Goal: Information Seeking & Learning: Learn about a topic

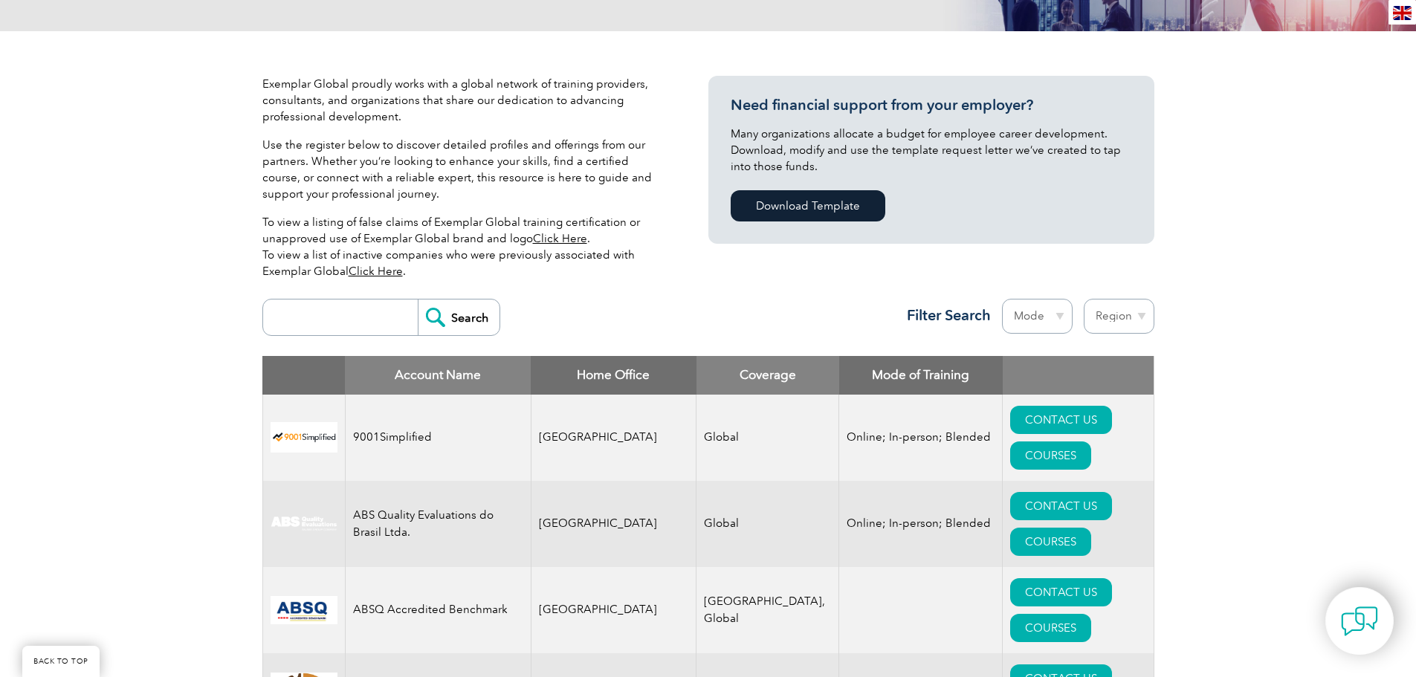
scroll to position [446, 0]
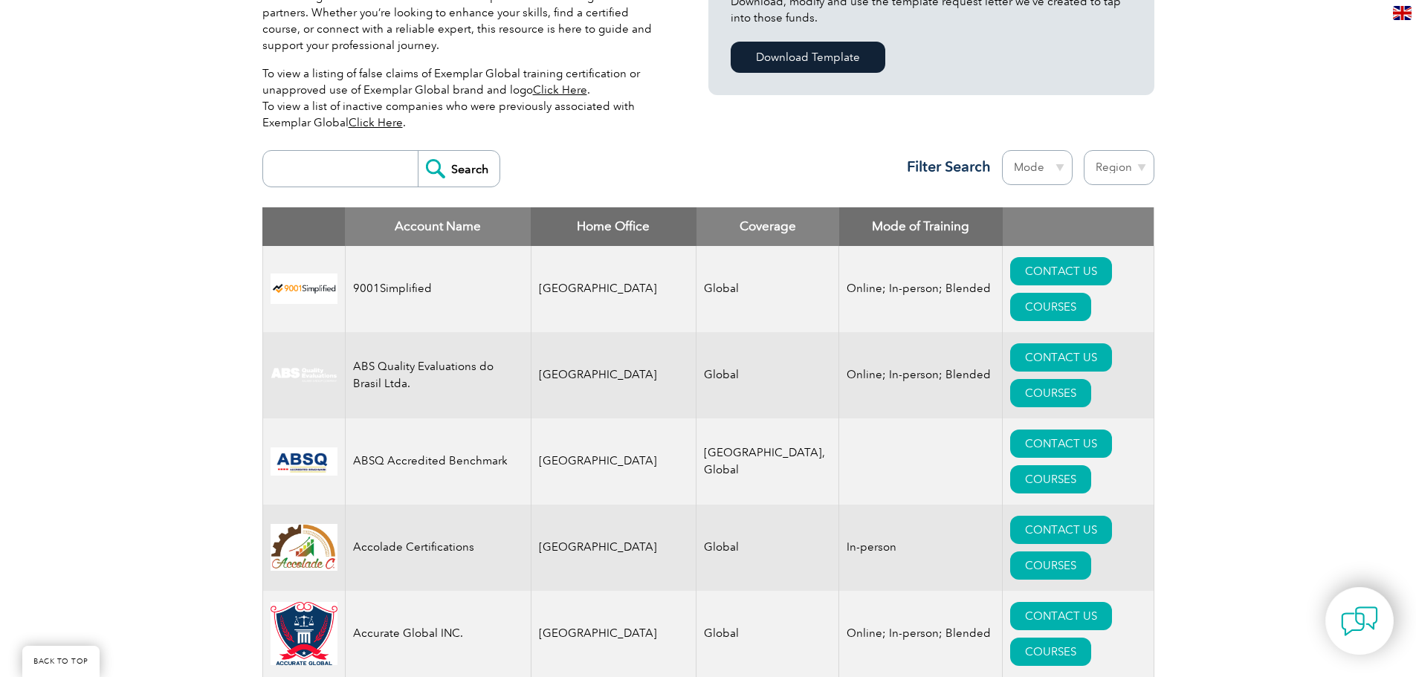
click at [1140, 173] on select "Region [GEOGRAPHIC_DATA] [GEOGRAPHIC_DATA] [GEOGRAPHIC_DATA] [GEOGRAPHIC_DATA] …" at bounding box center [1119, 167] width 71 height 35
select select "[GEOGRAPHIC_DATA]"
click at [1084, 150] on select "Region [GEOGRAPHIC_DATA] [GEOGRAPHIC_DATA] [GEOGRAPHIC_DATA] [GEOGRAPHIC_DATA] …" at bounding box center [1119, 167] width 71 height 35
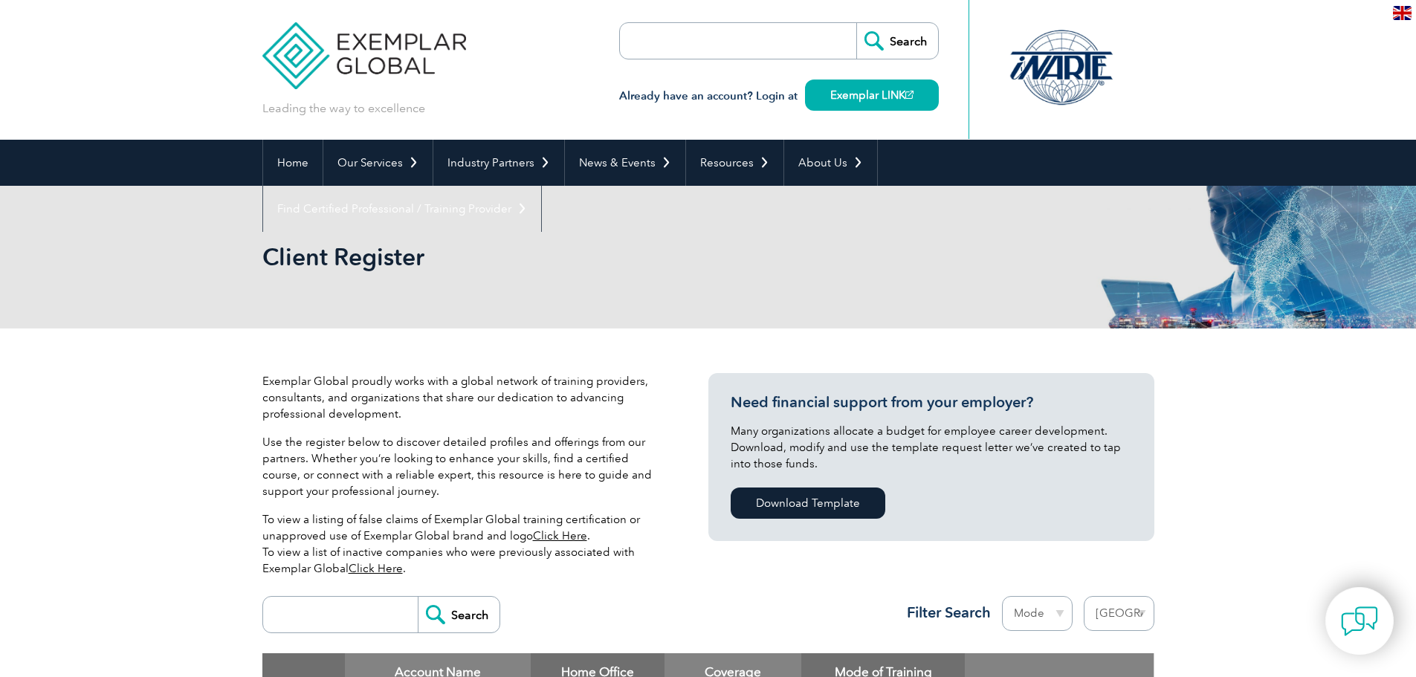
select select "[GEOGRAPHIC_DATA]"
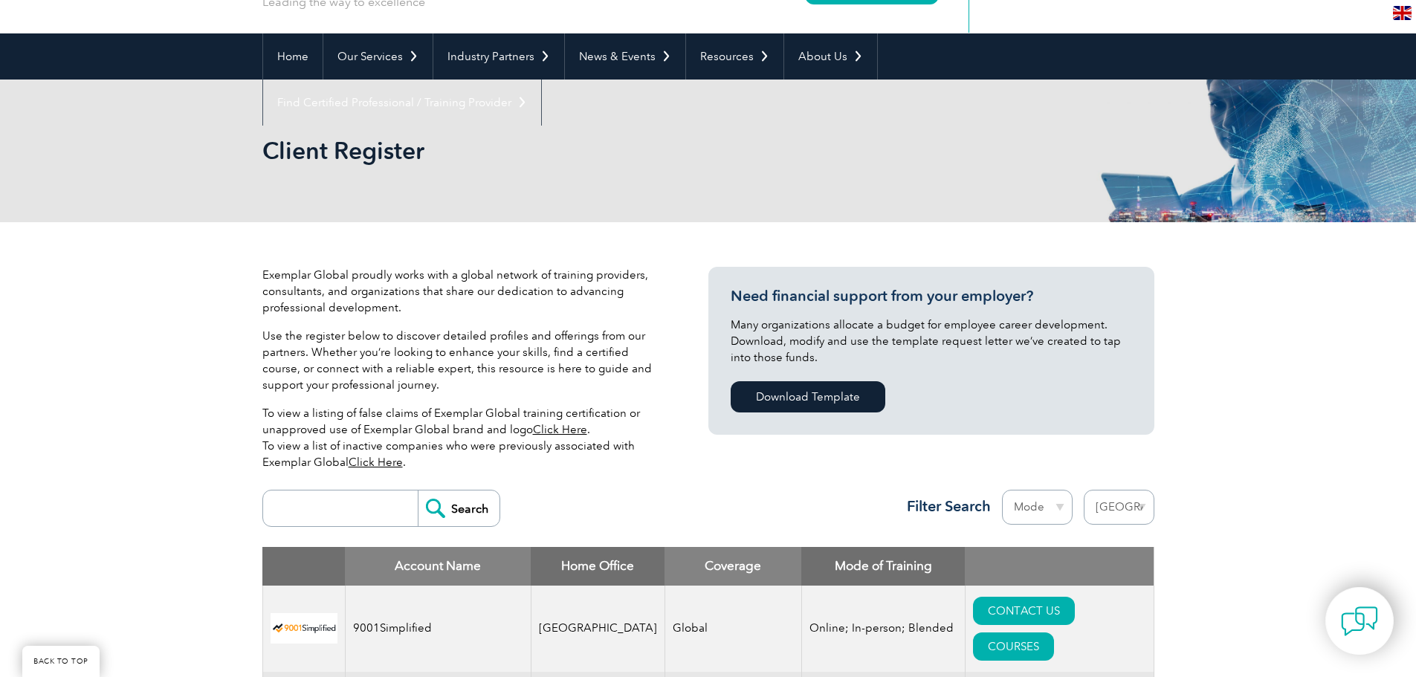
scroll to position [372, 0]
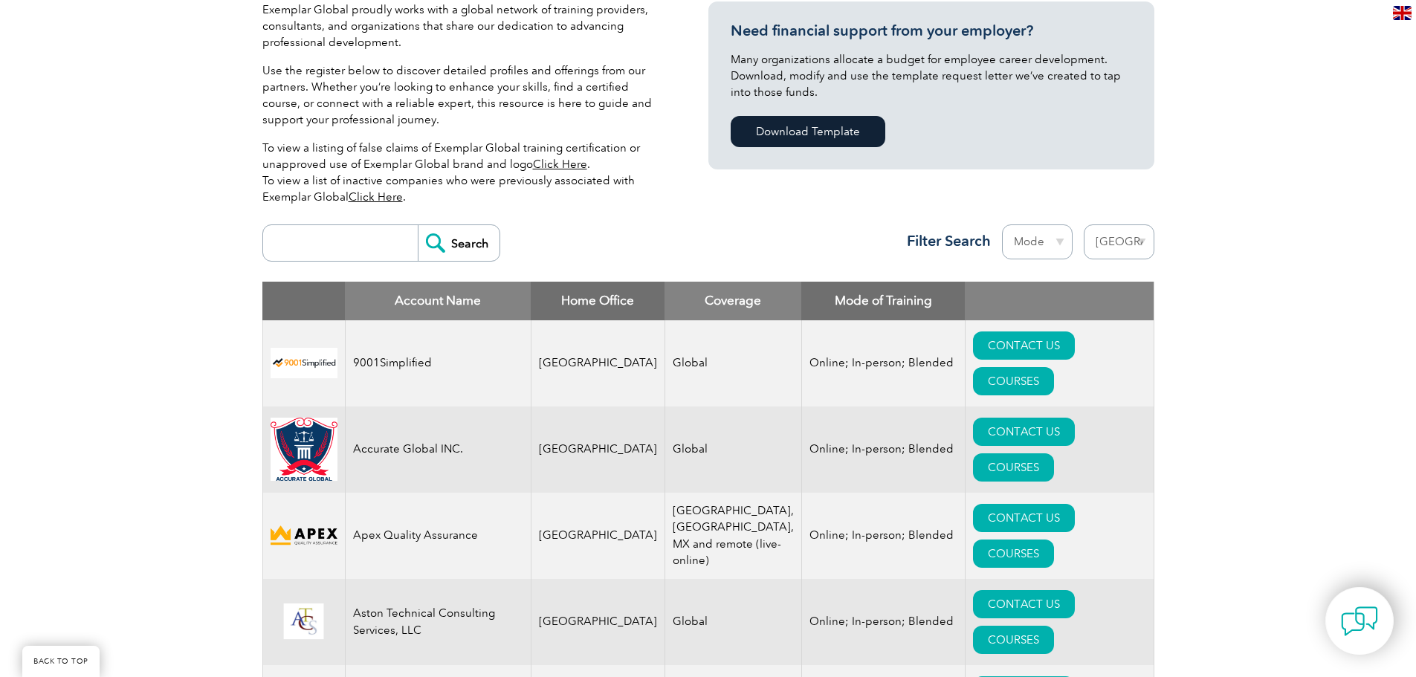
click at [1031, 240] on select "Mode Online In-person Blended" at bounding box center [1037, 242] width 71 height 35
select select "Online"
click at [1002, 225] on select "Mode Online In-person Blended" at bounding box center [1037, 242] width 71 height 35
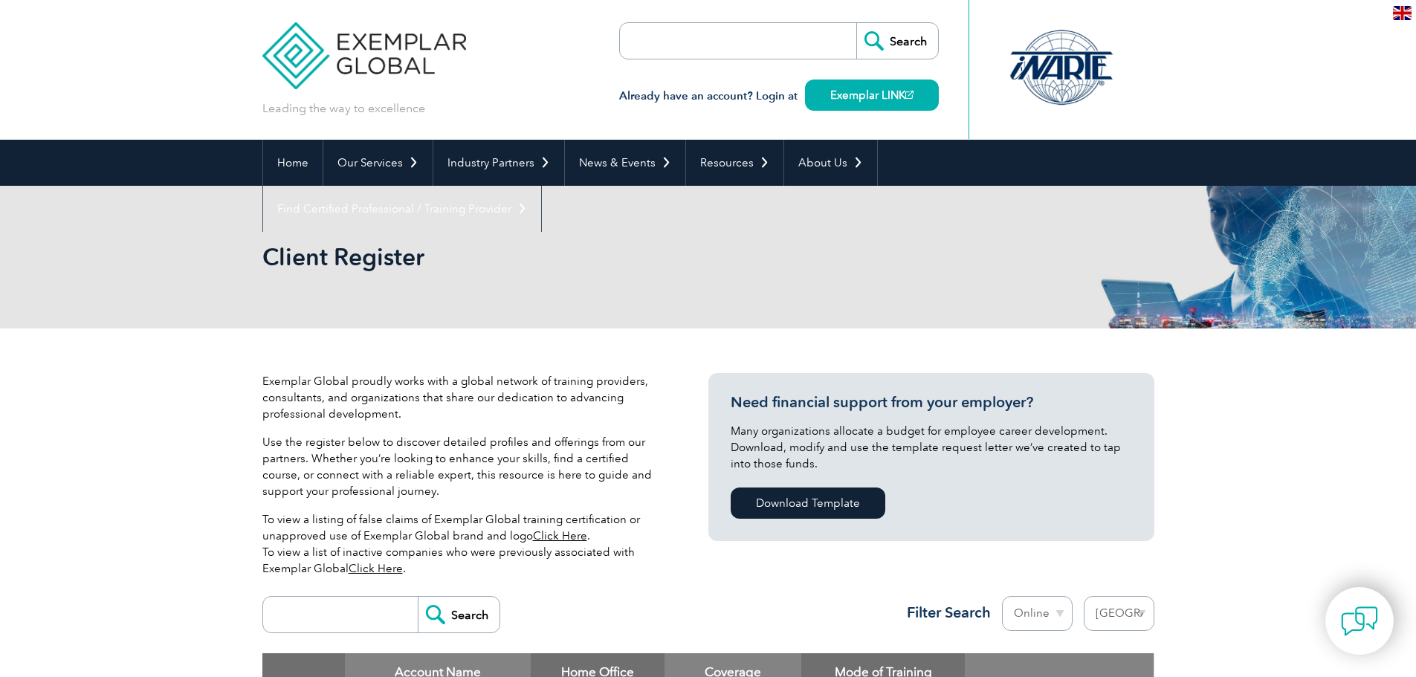
select select "[GEOGRAPHIC_DATA]"
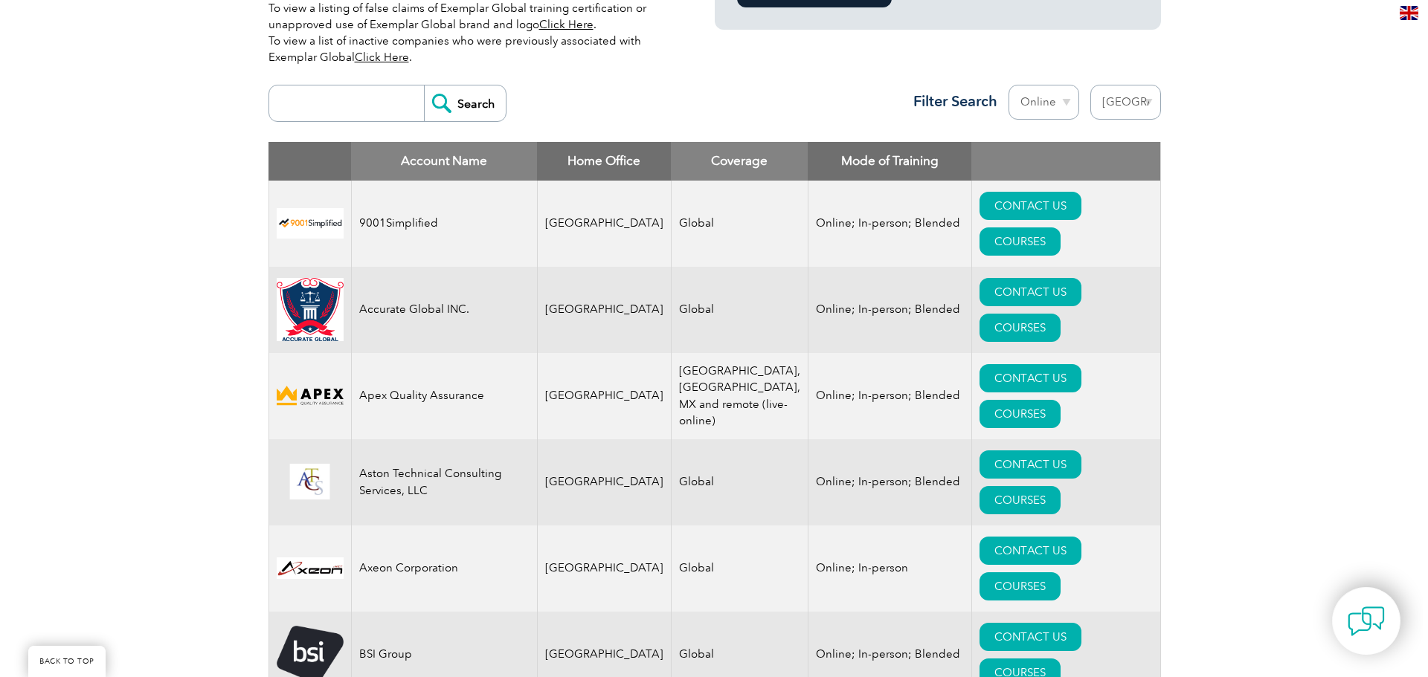
scroll to position [520, 0]
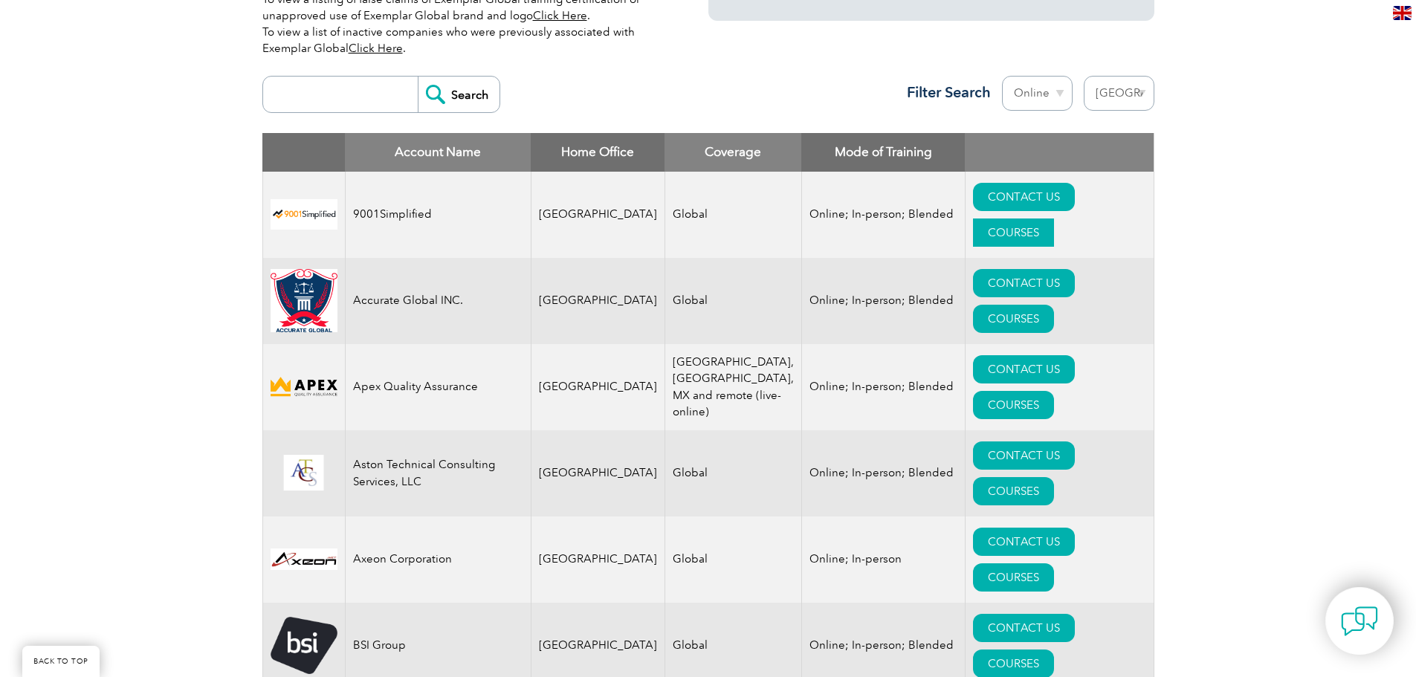
click at [1054, 219] on link "COURSES" at bounding box center [1013, 233] width 81 height 28
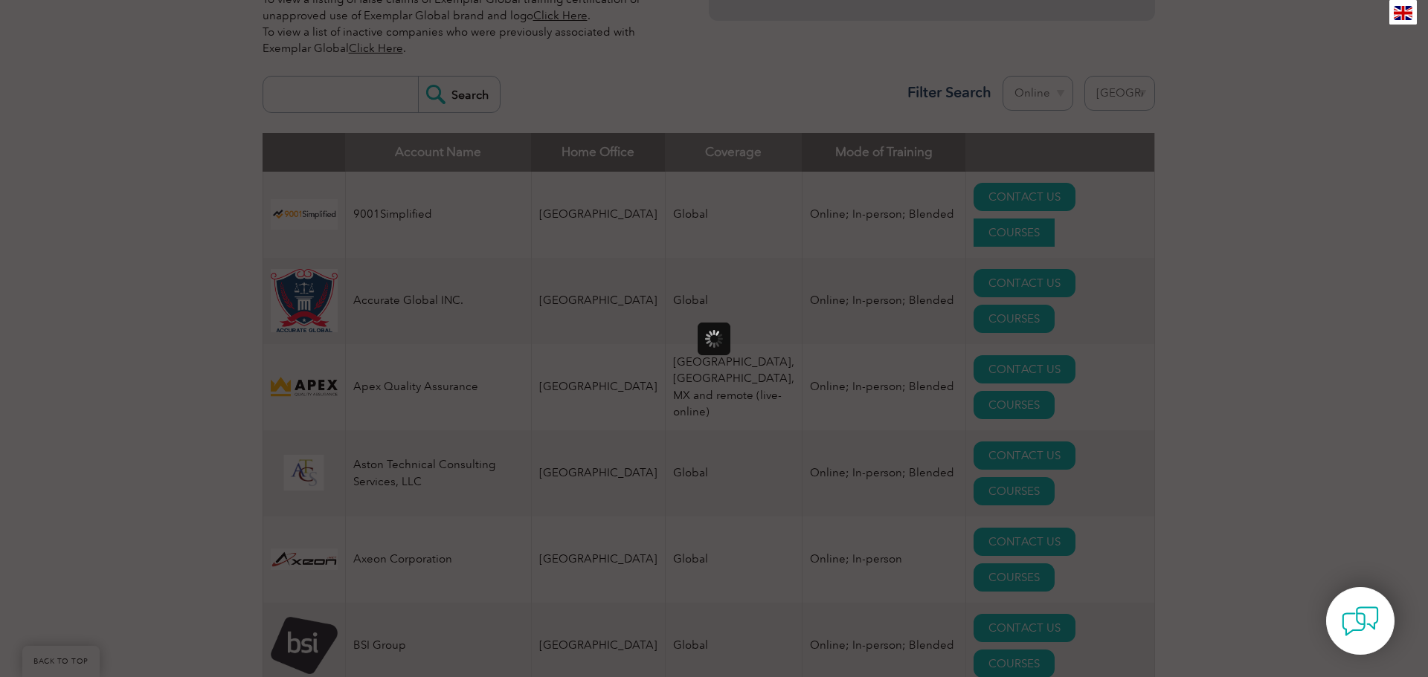
scroll to position [0, 0]
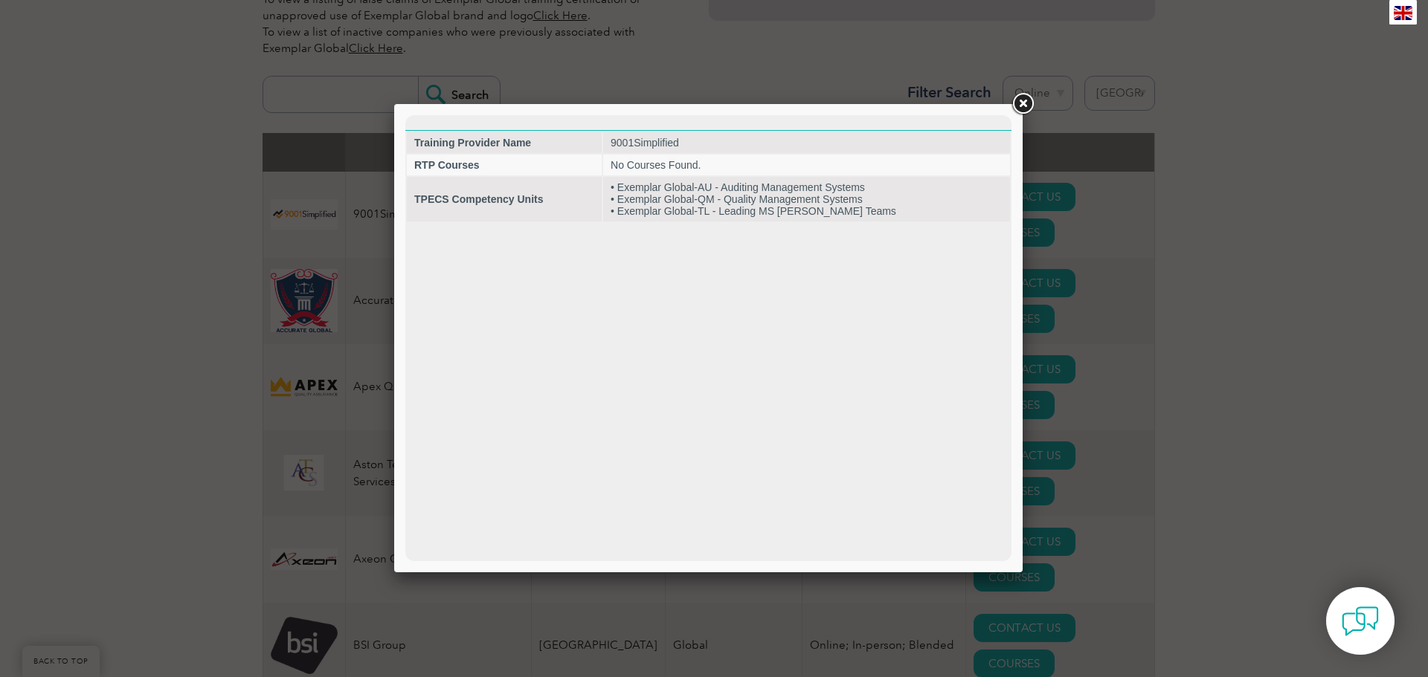
click at [1025, 101] on link at bounding box center [1022, 104] width 27 height 27
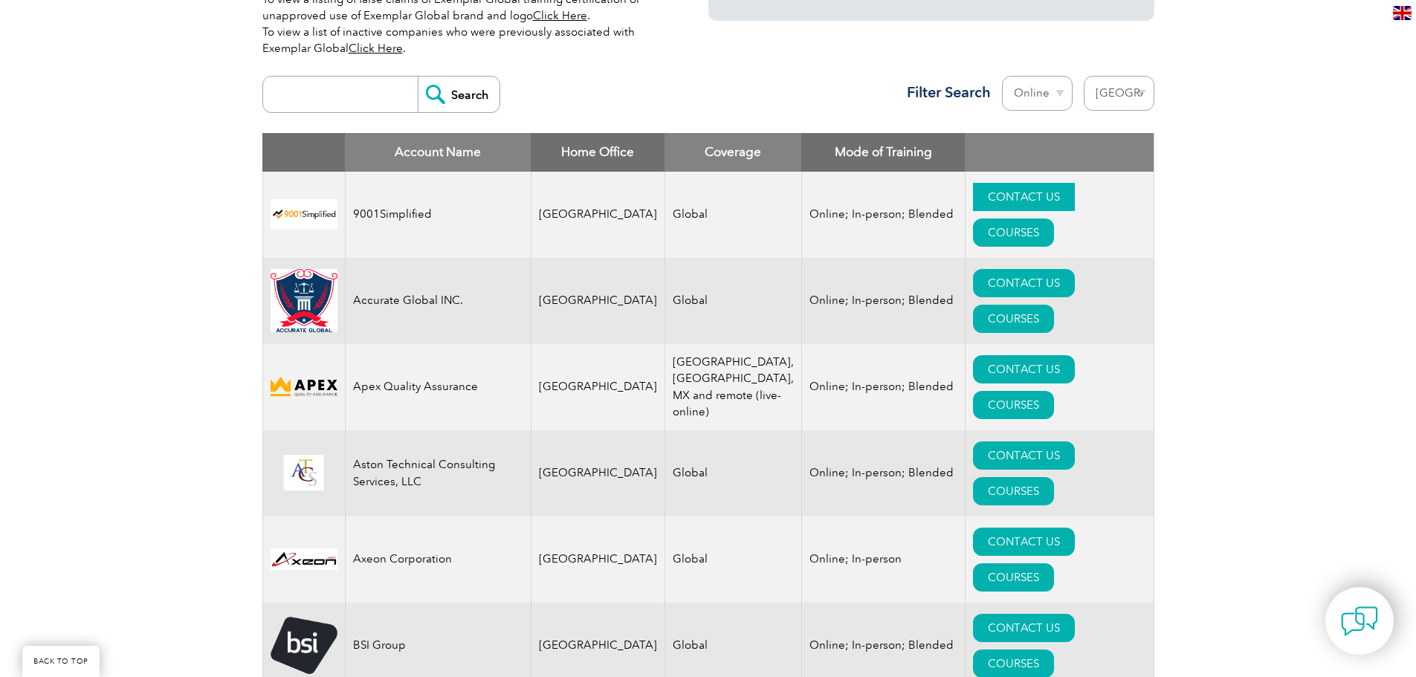
click at [994, 194] on link "CONTACT US" at bounding box center [1024, 197] width 102 height 28
click at [1054, 305] on link "COURSES" at bounding box center [1013, 319] width 81 height 28
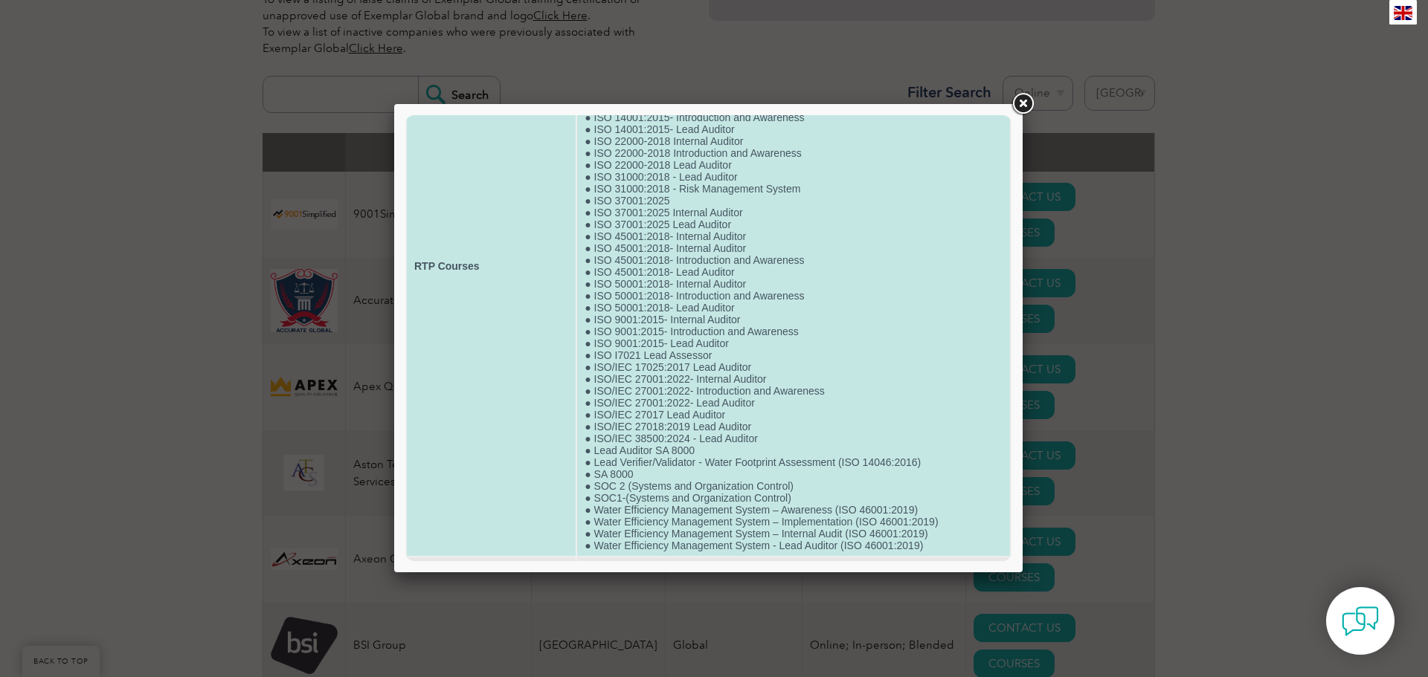
scroll to position [197, 0]
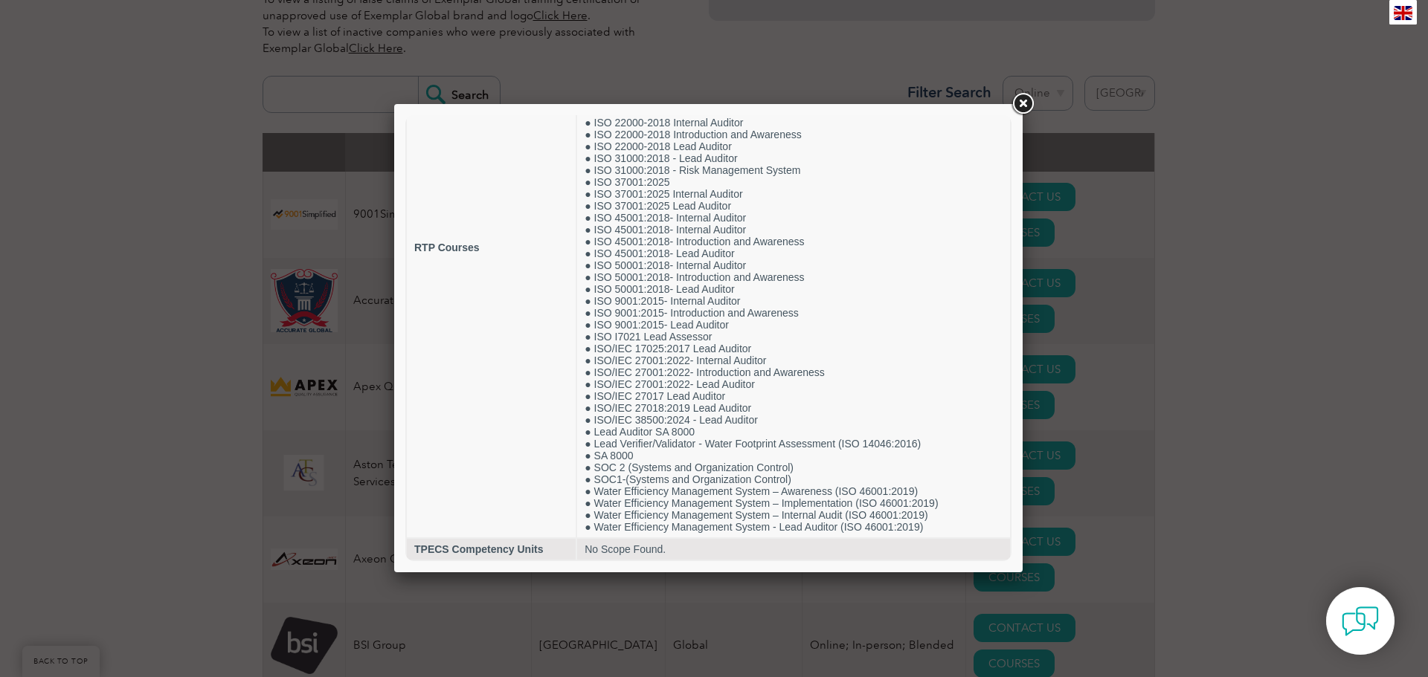
click at [1016, 106] on link at bounding box center [1022, 104] width 27 height 27
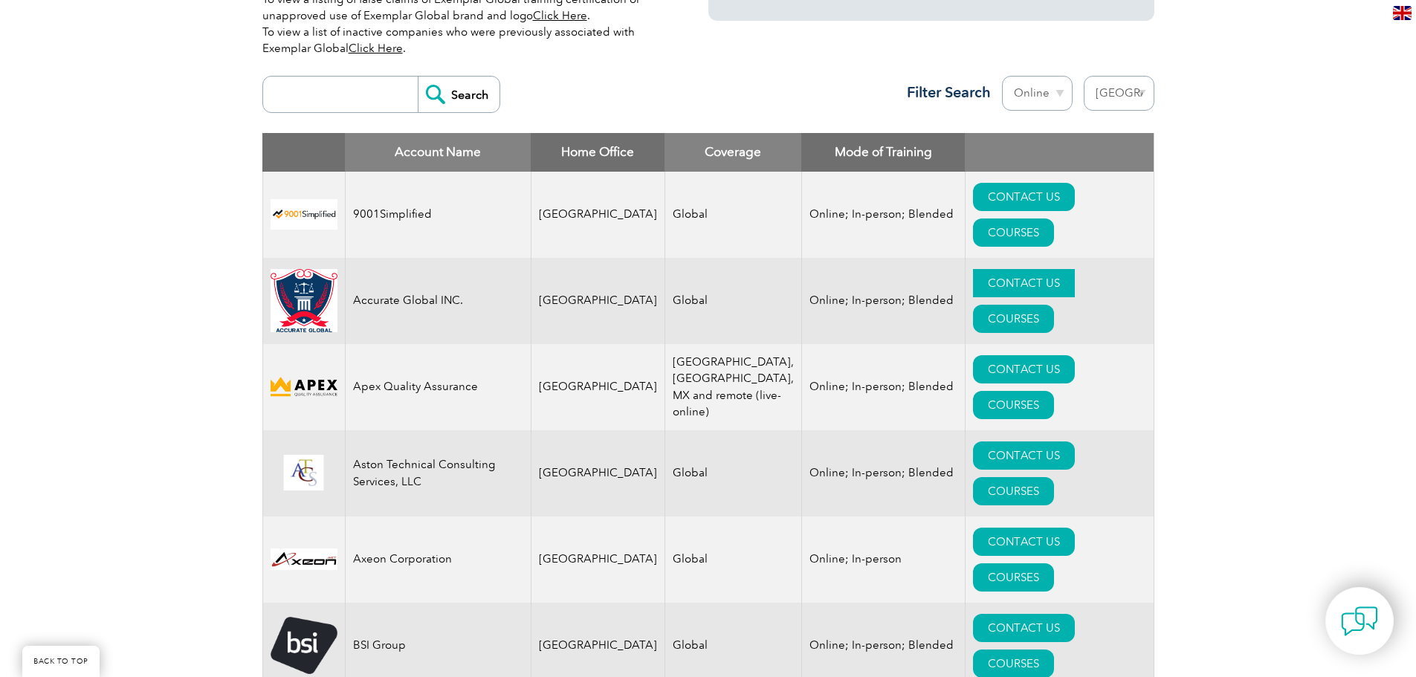
click at [973, 269] on link "CONTACT US" at bounding box center [1024, 283] width 102 height 28
click at [1044, 391] on link "COURSES" at bounding box center [1013, 405] width 81 height 28
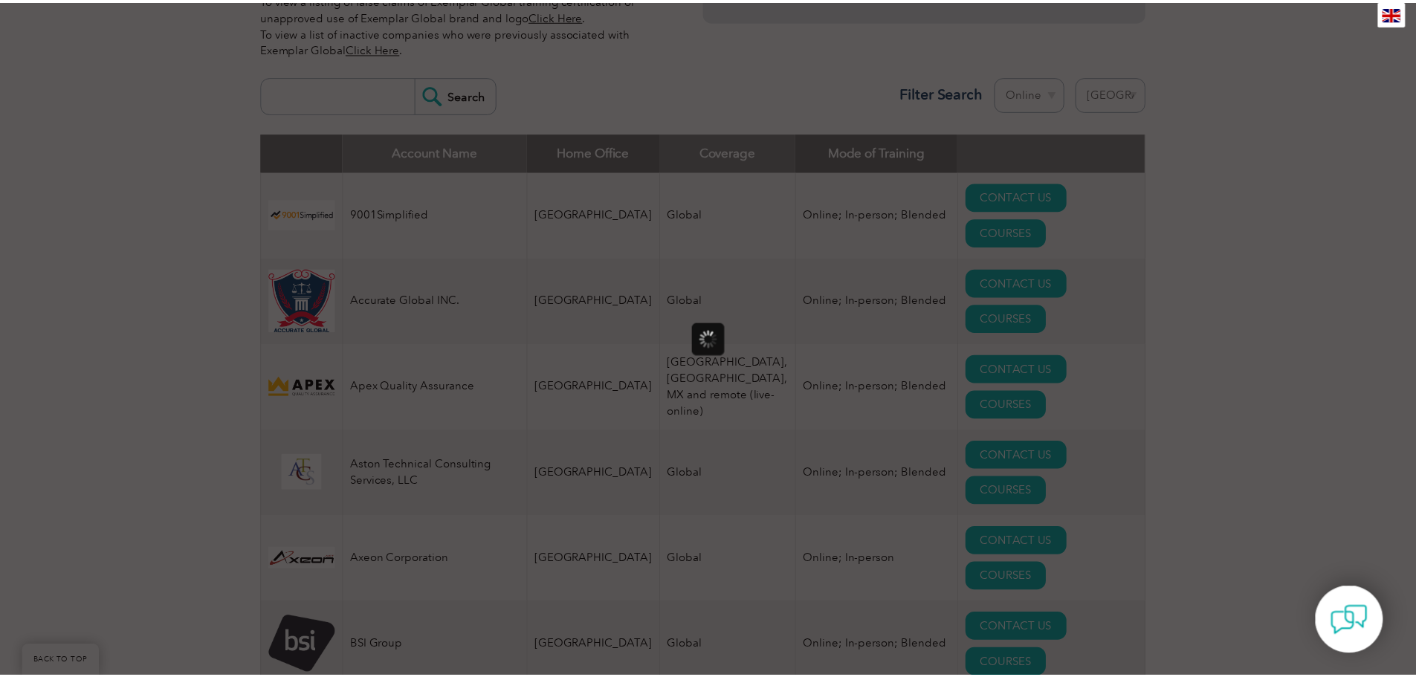
scroll to position [0, 0]
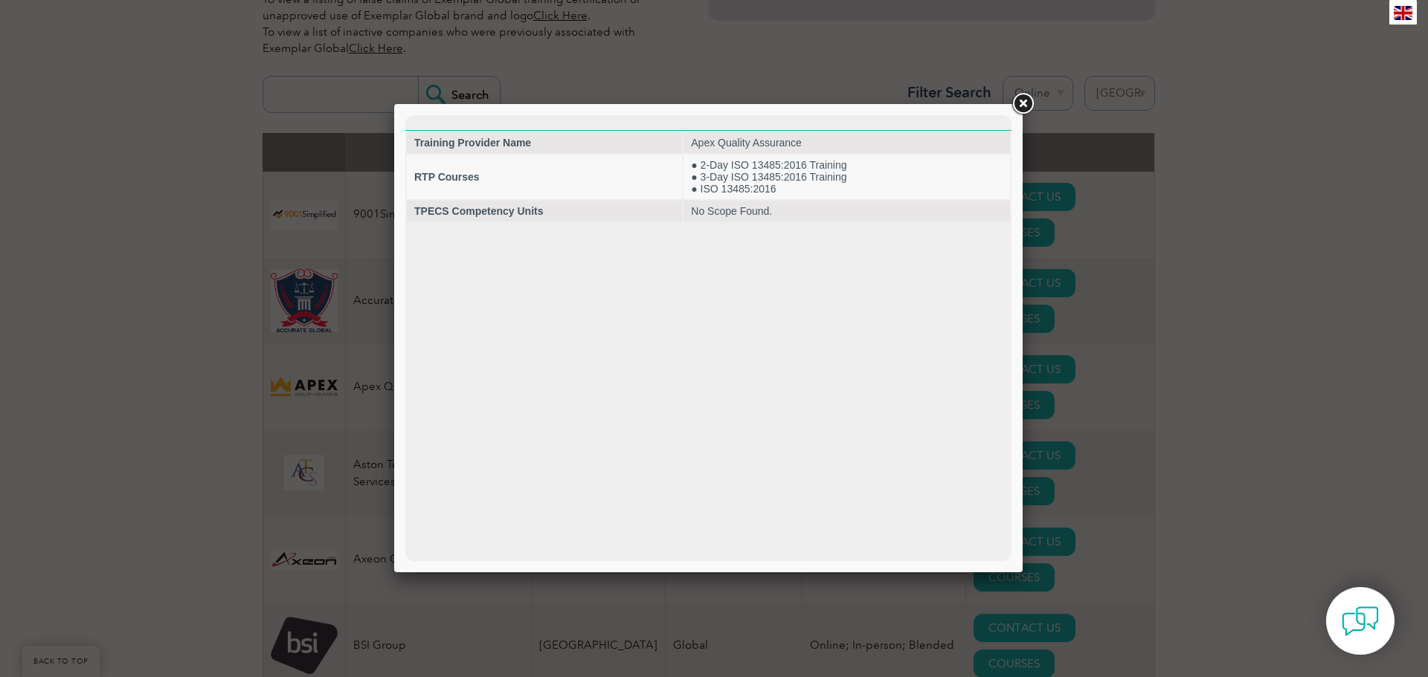
click at [1018, 103] on link at bounding box center [1022, 104] width 27 height 27
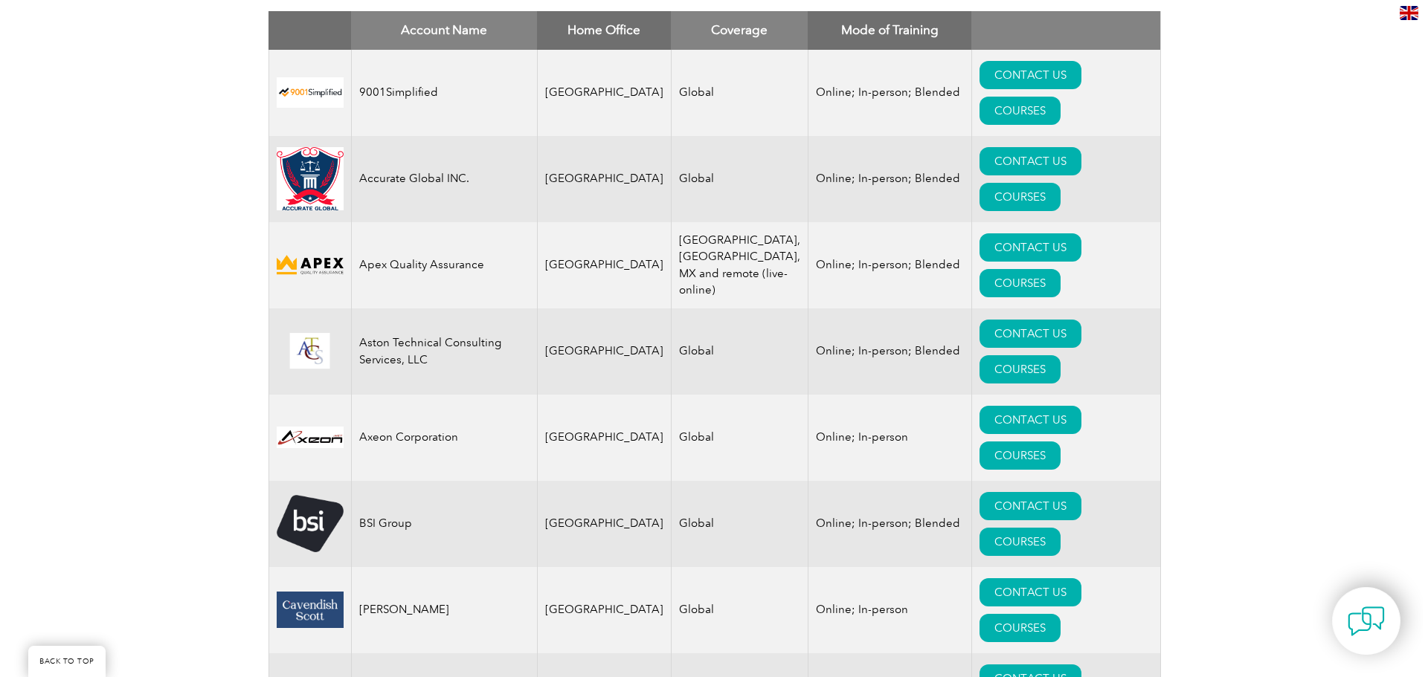
scroll to position [669, 0]
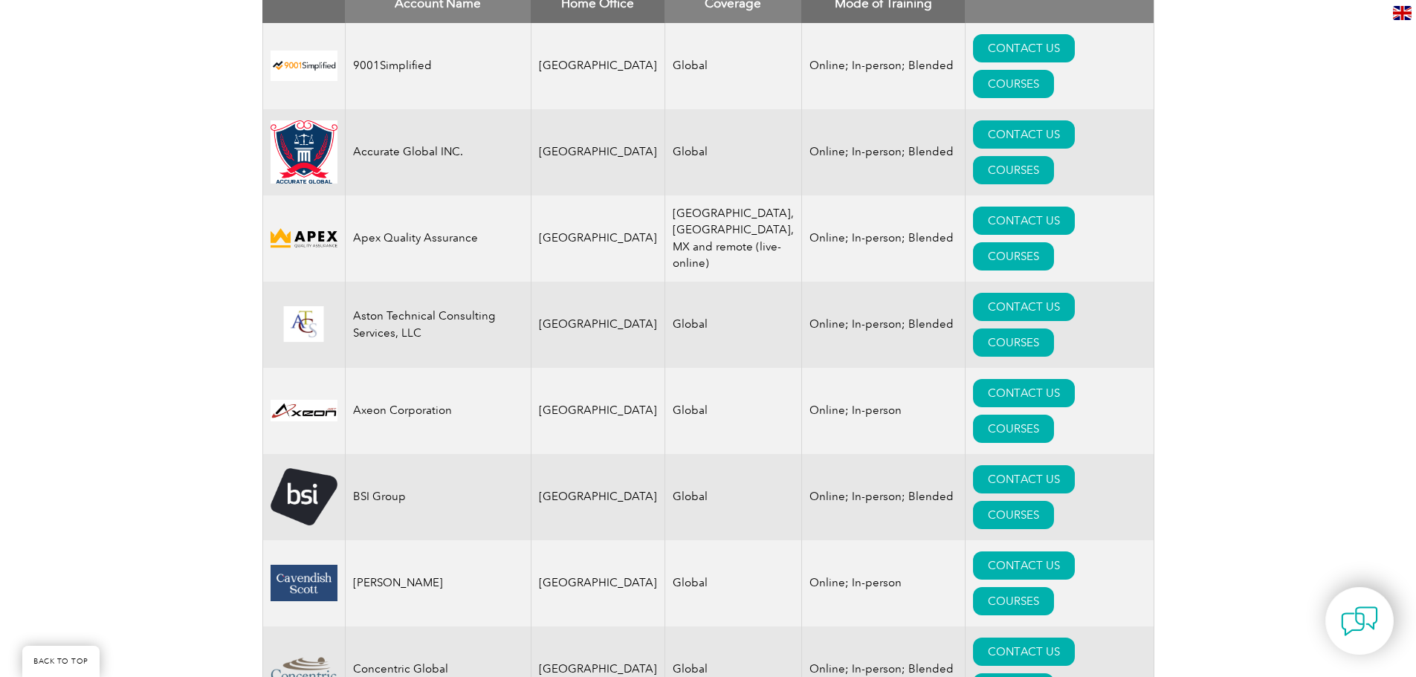
click at [1089, 215] on td "CONTACT US COURSES" at bounding box center [1059, 239] width 189 height 86
click at [1054, 329] on link "COURSES" at bounding box center [1013, 343] width 81 height 28
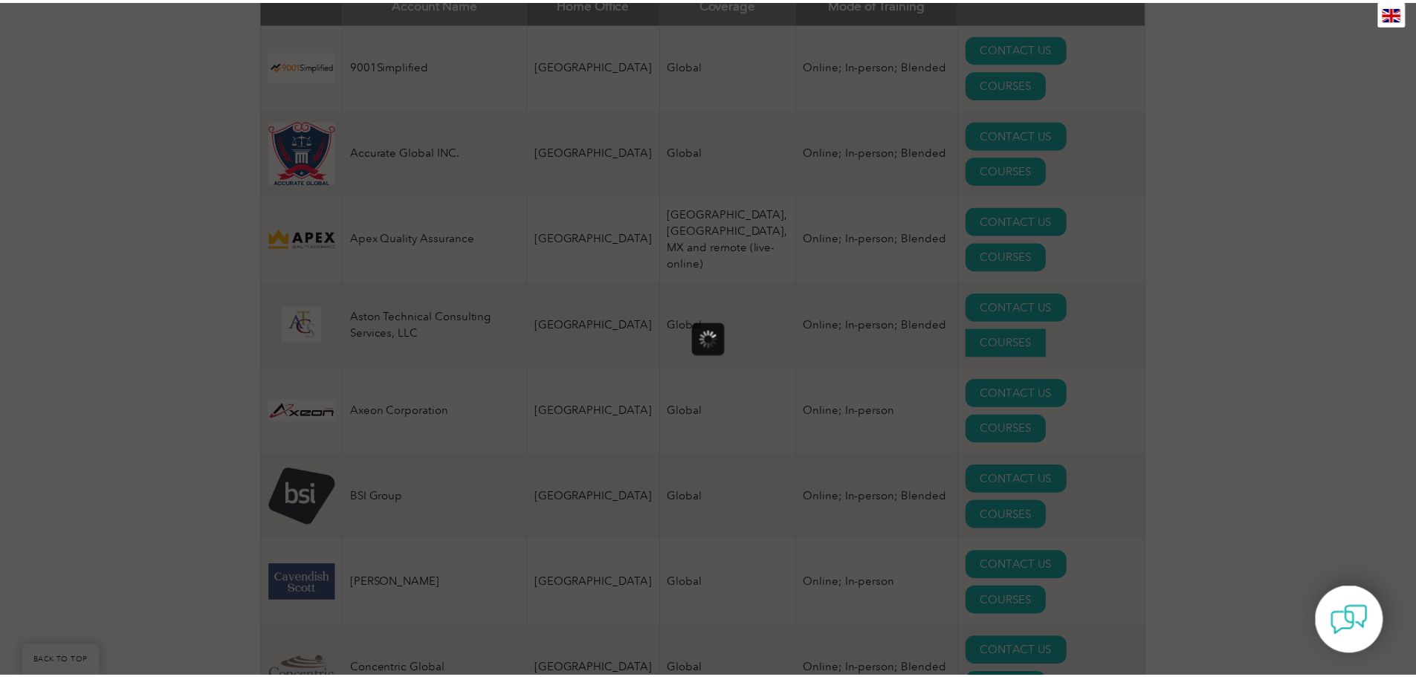
scroll to position [0, 0]
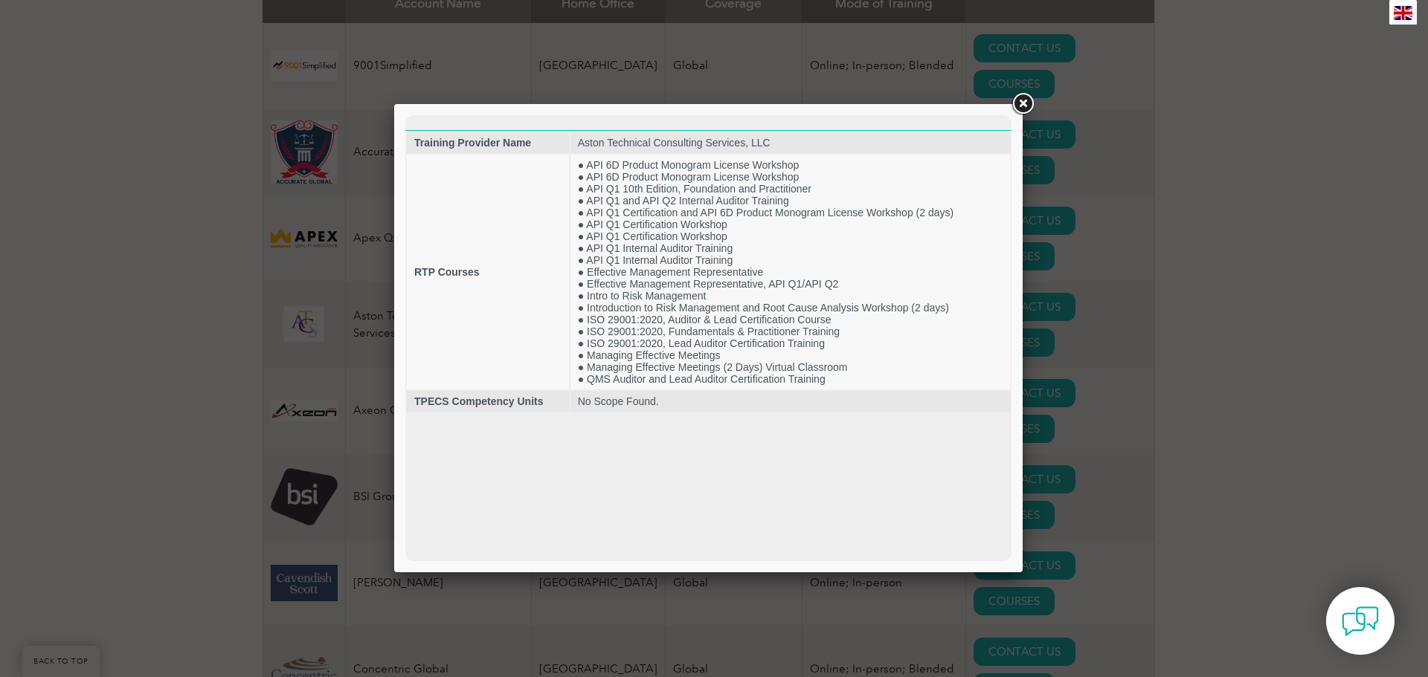
click at [1023, 103] on link at bounding box center [1022, 104] width 27 height 27
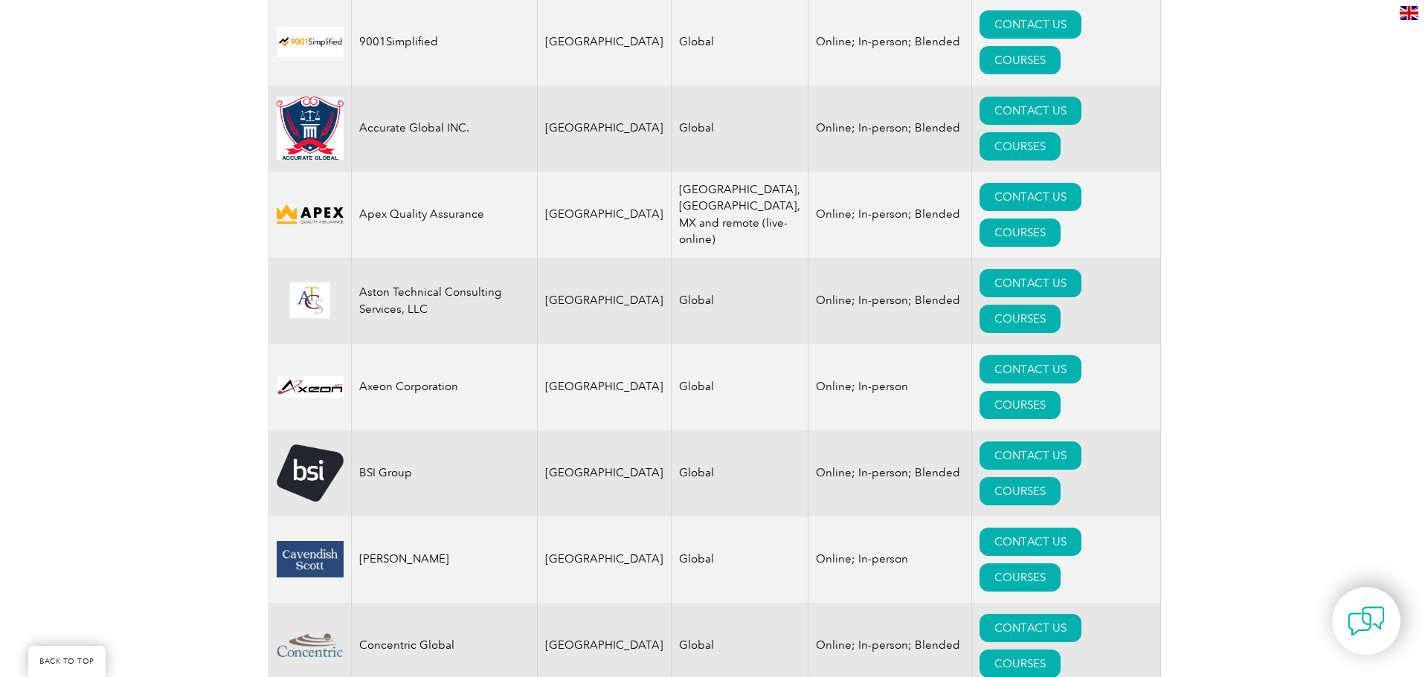
scroll to position [744, 0]
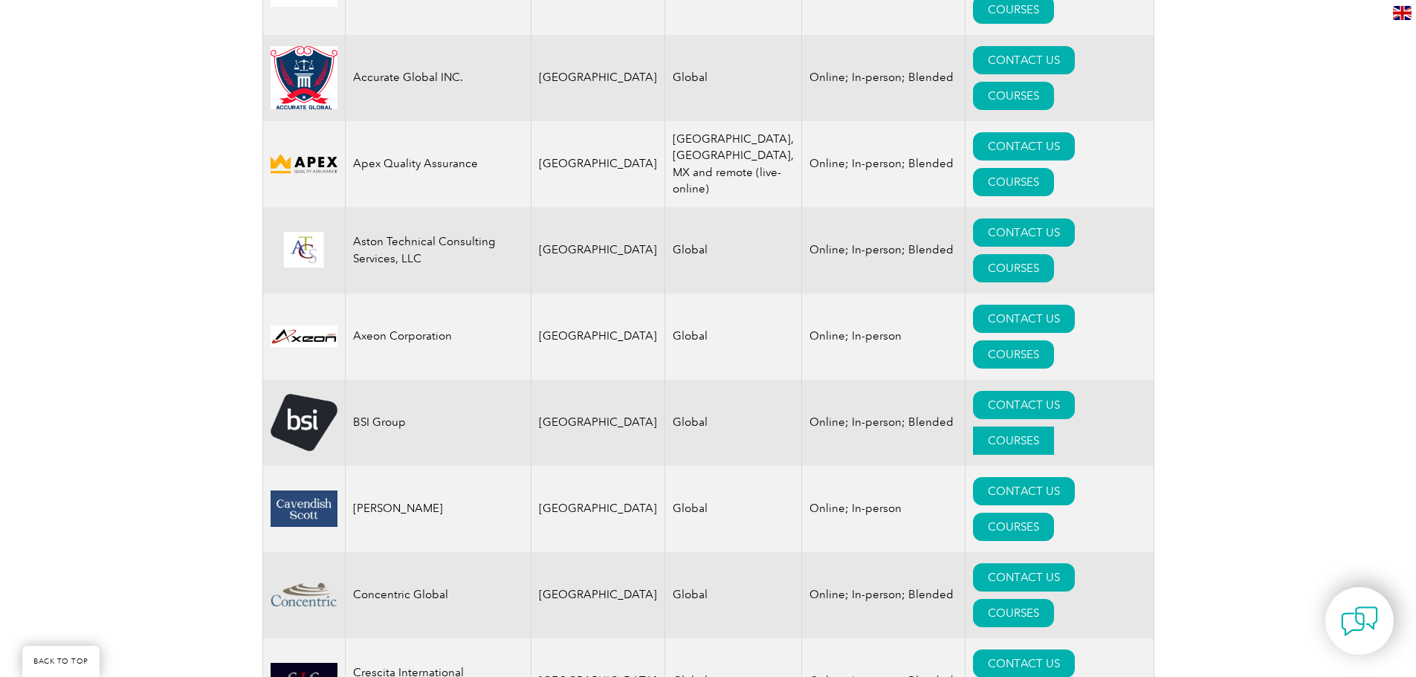
click at [1054, 427] on link "COURSES" at bounding box center [1013, 441] width 81 height 28
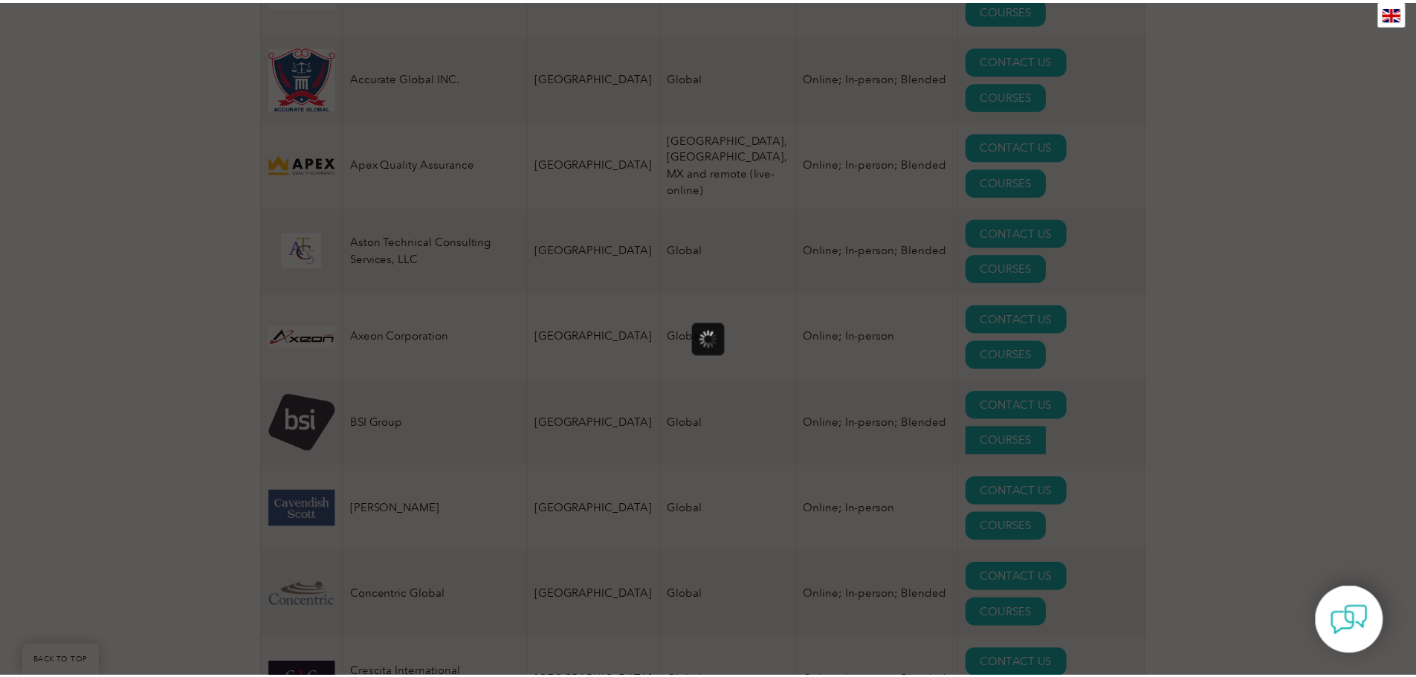
scroll to position [0, 0]
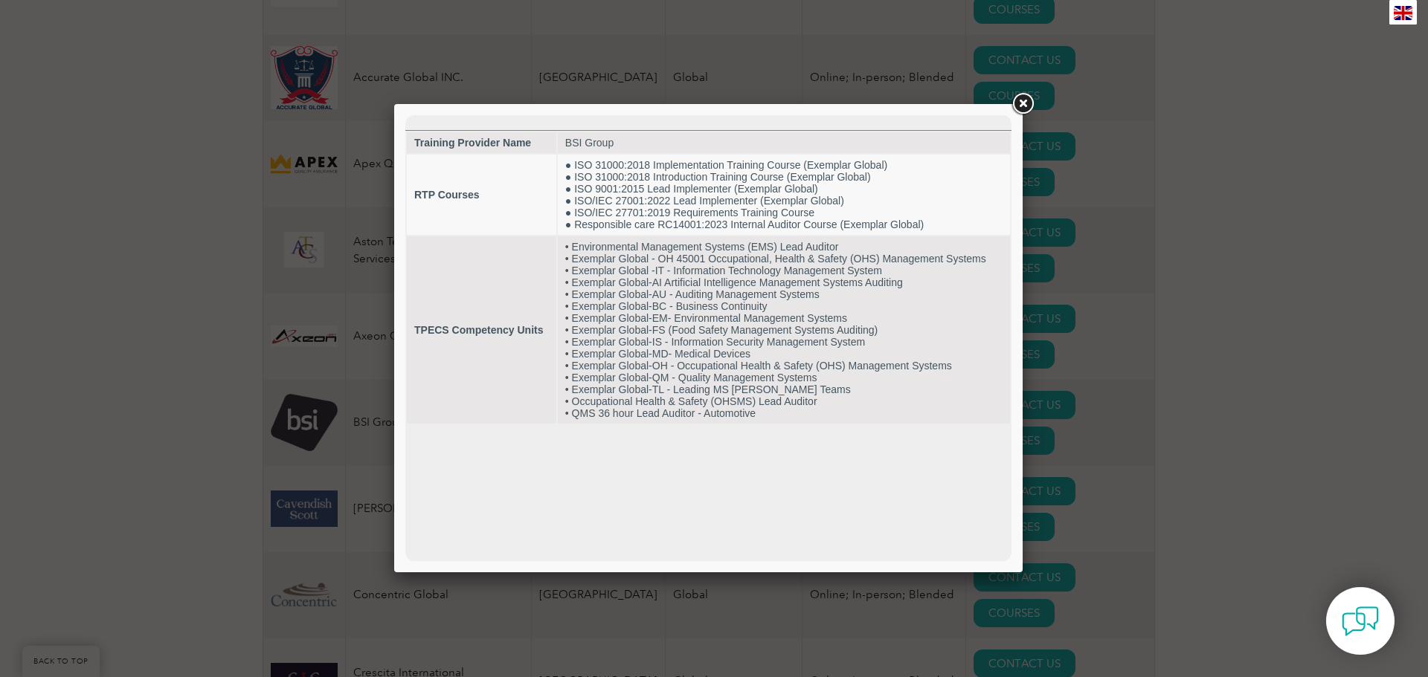
click at [1027, 105] on link at bounding box center [1022, 104] width 27 height 27
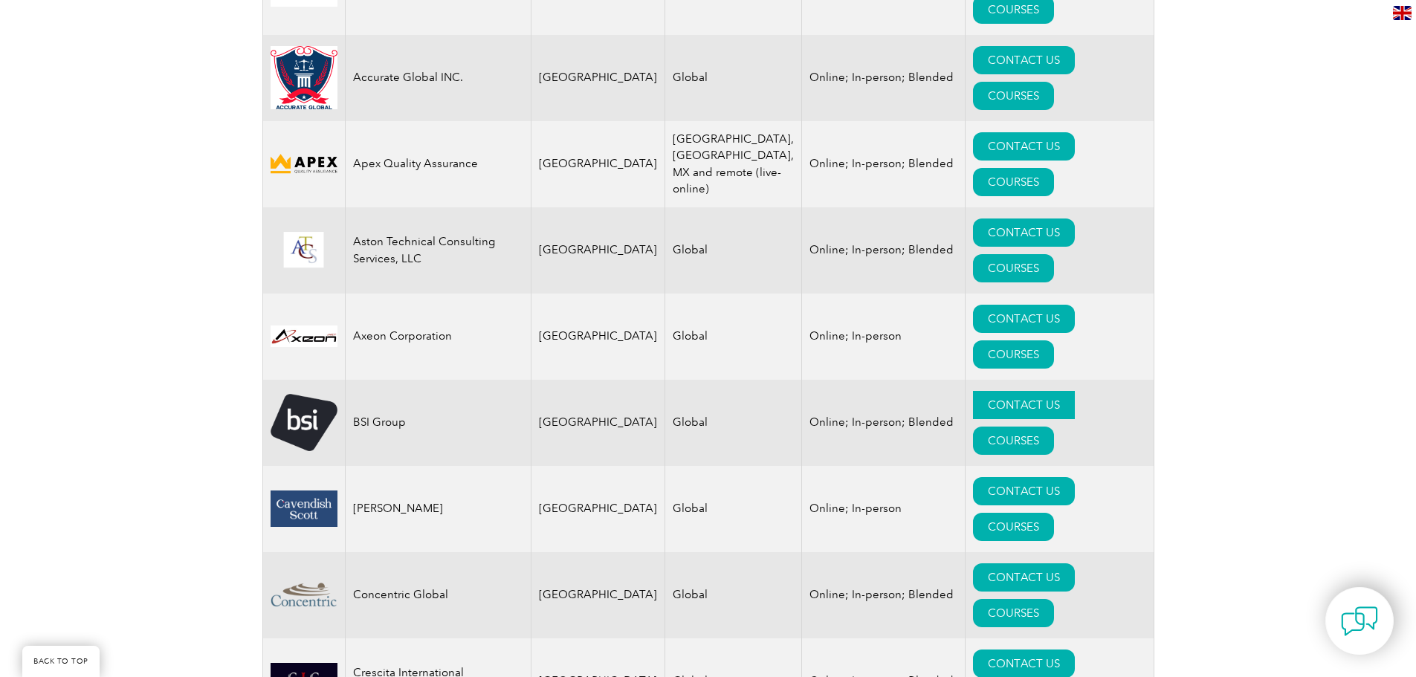
click at [973, 391] on link "CONTACT US" at bounding box center [1024, 405] width 102 height 28
